Goal: Transaction & Acquisition: Purchase product/service

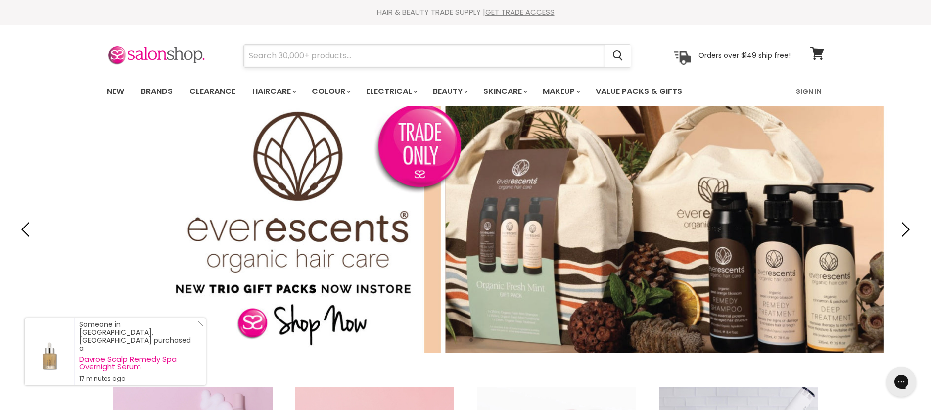
click at [328, 63] on input "Search" at bounding box center [424, 56] width 361 height 23
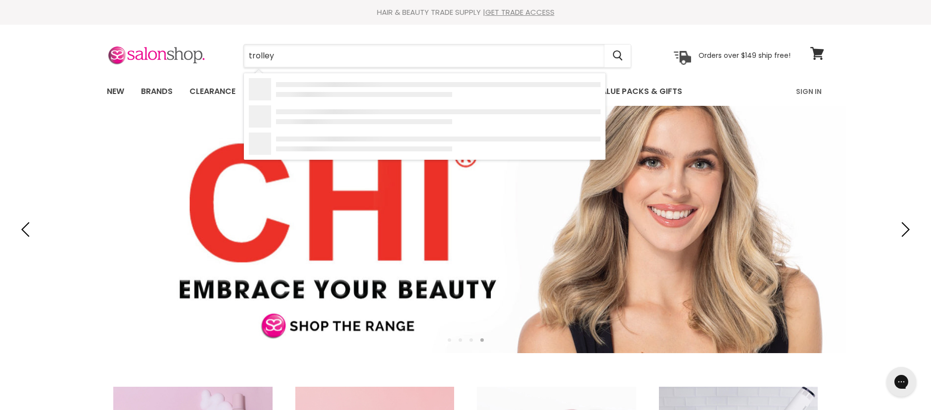
type input "trolleys"
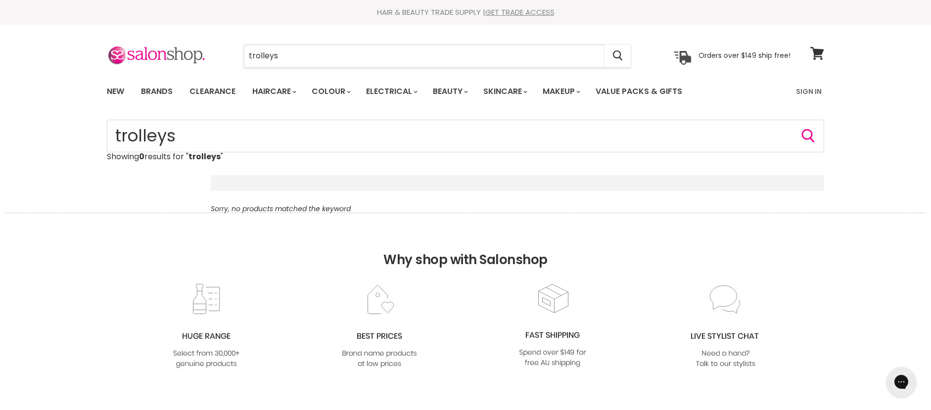
drag, startPoint x: 283, startPoint y: 55, endPoint x: 217, endPoint y: 51, distance: 66.4
click at [217, 51] on div "trolleys Cancel Orders over $149 ship free!" at bounding box center [448, 56] width 683 height 23
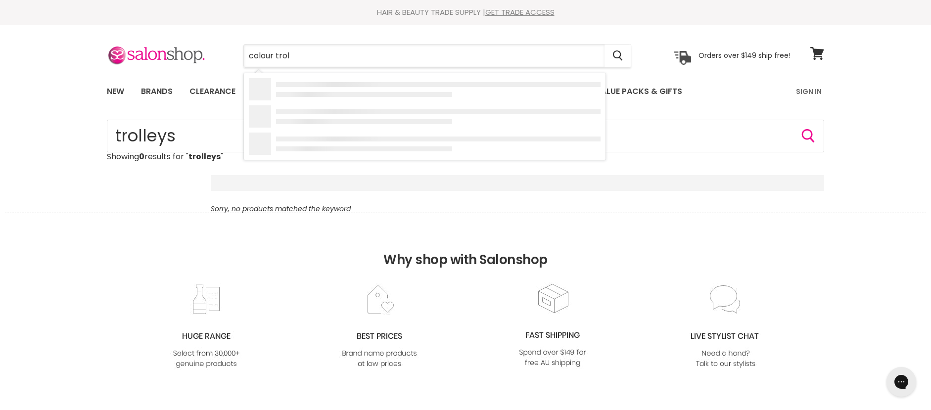
type input "colour troll"
